Goal: Navigation & Orientation: Find specific page/section

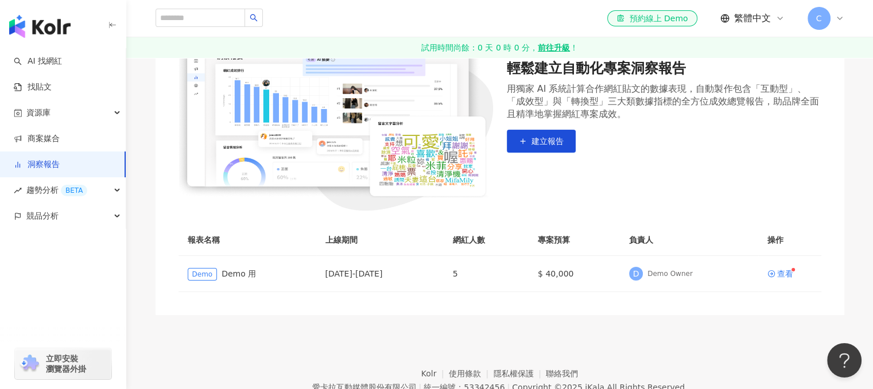
click at [833, 17] on div "C" at bounding box center [825, 18] width 37 height 23
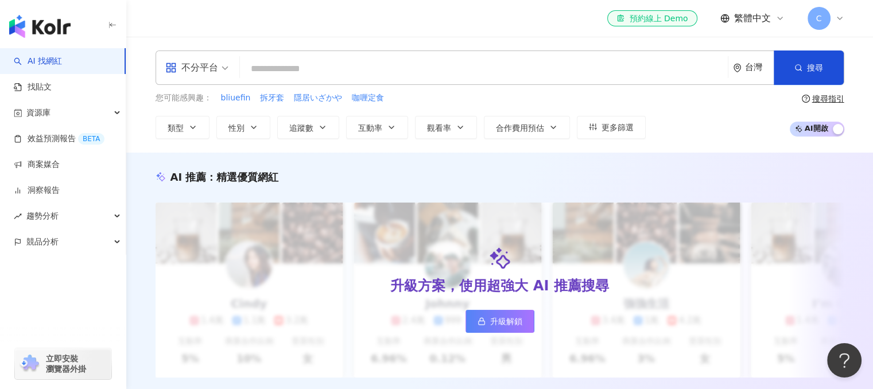
click at [817, 17] on span "C" at bounding box center [819, 18] width 6 height 13
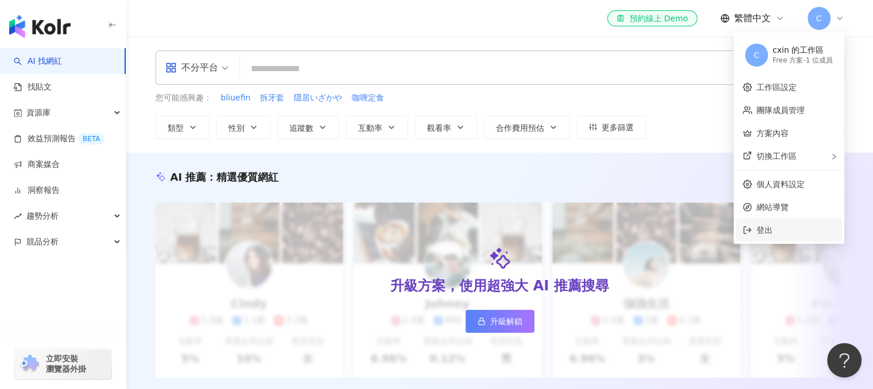
click at [770, 235] on span "登出" at bounding box center [764, 230] width 16 height 9
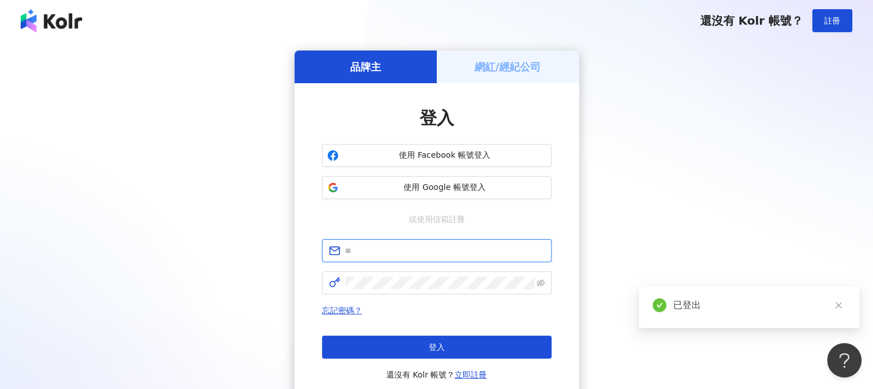
click at [391, 248] on input "text" at bounding box center [445, 250] width 200 height 13
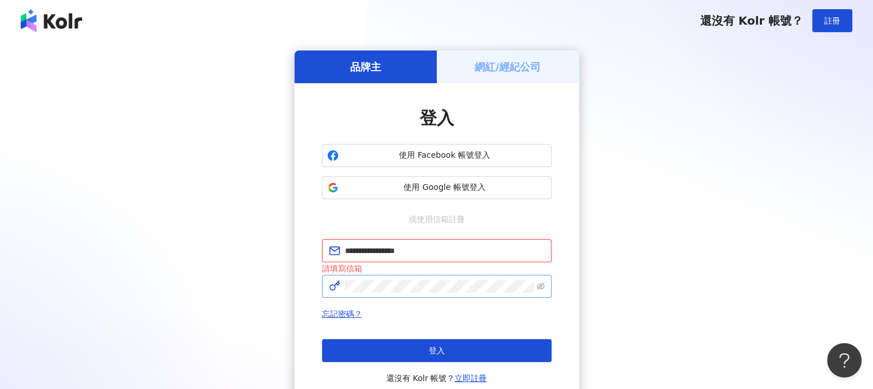
type input "**********"
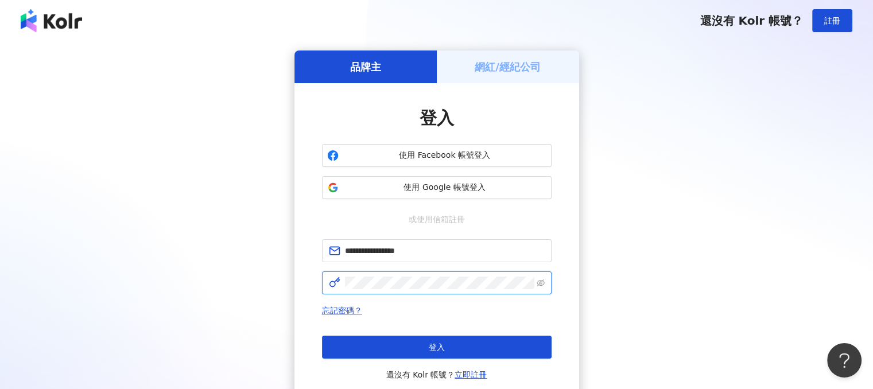
click button "登入" at bounding box center [437, 347] width 230 height 23
